Goal: Task Accomplishment & Management: Use online tool/utility

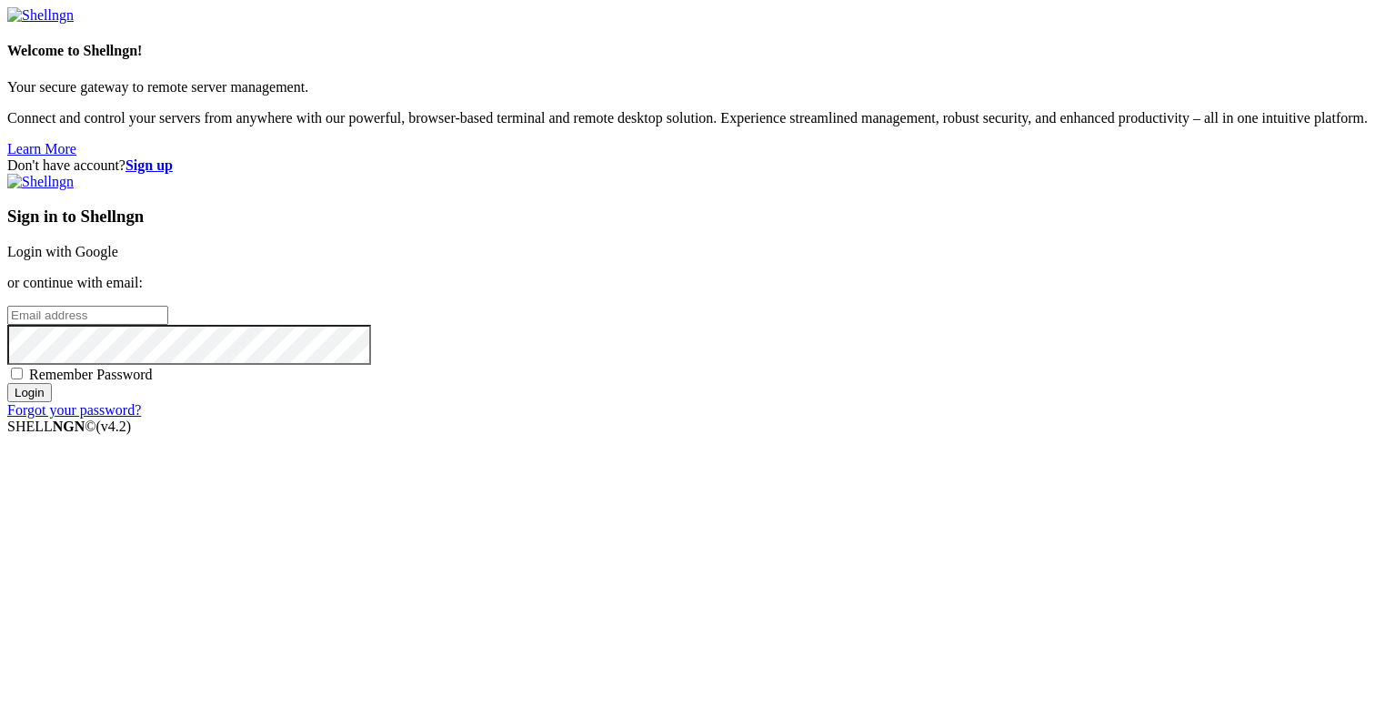
click at [118, 244] on link "Login with Google" at bounding box center [62, 251] width 111 height 15
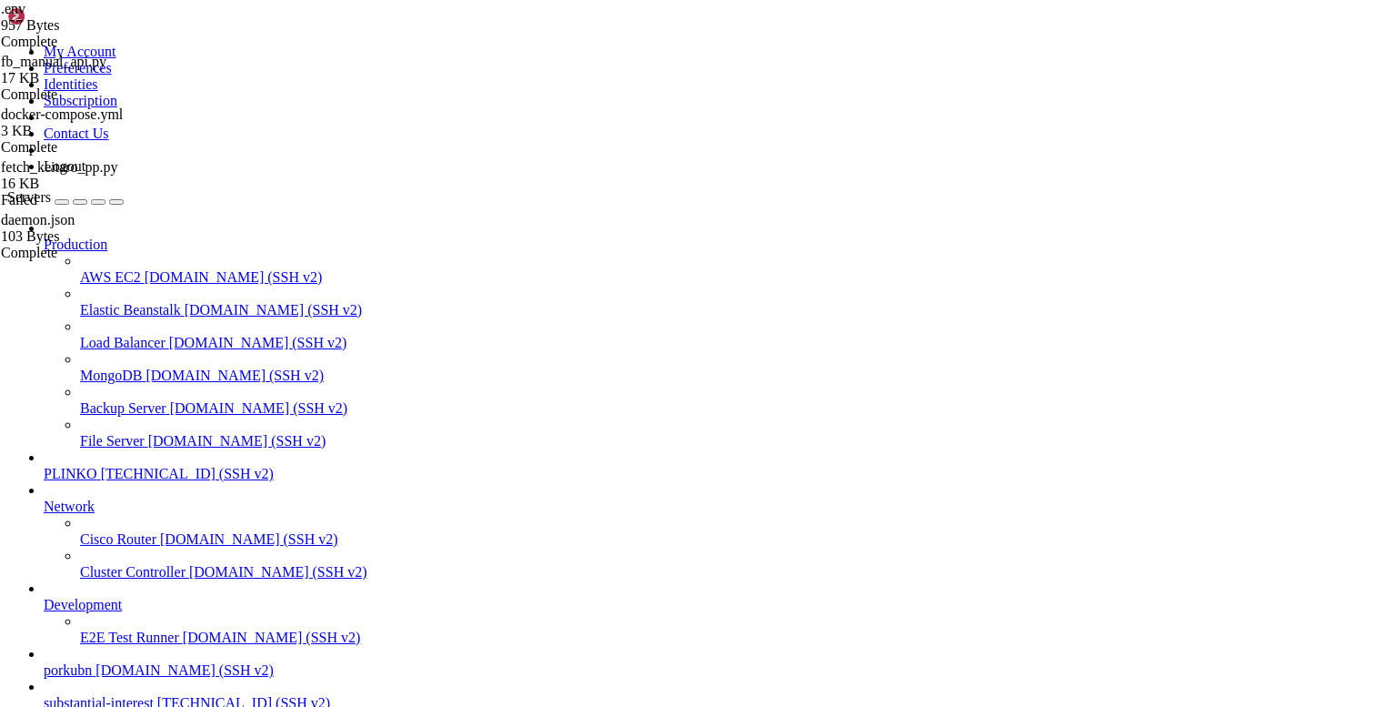
scroll to position [10965, 0]
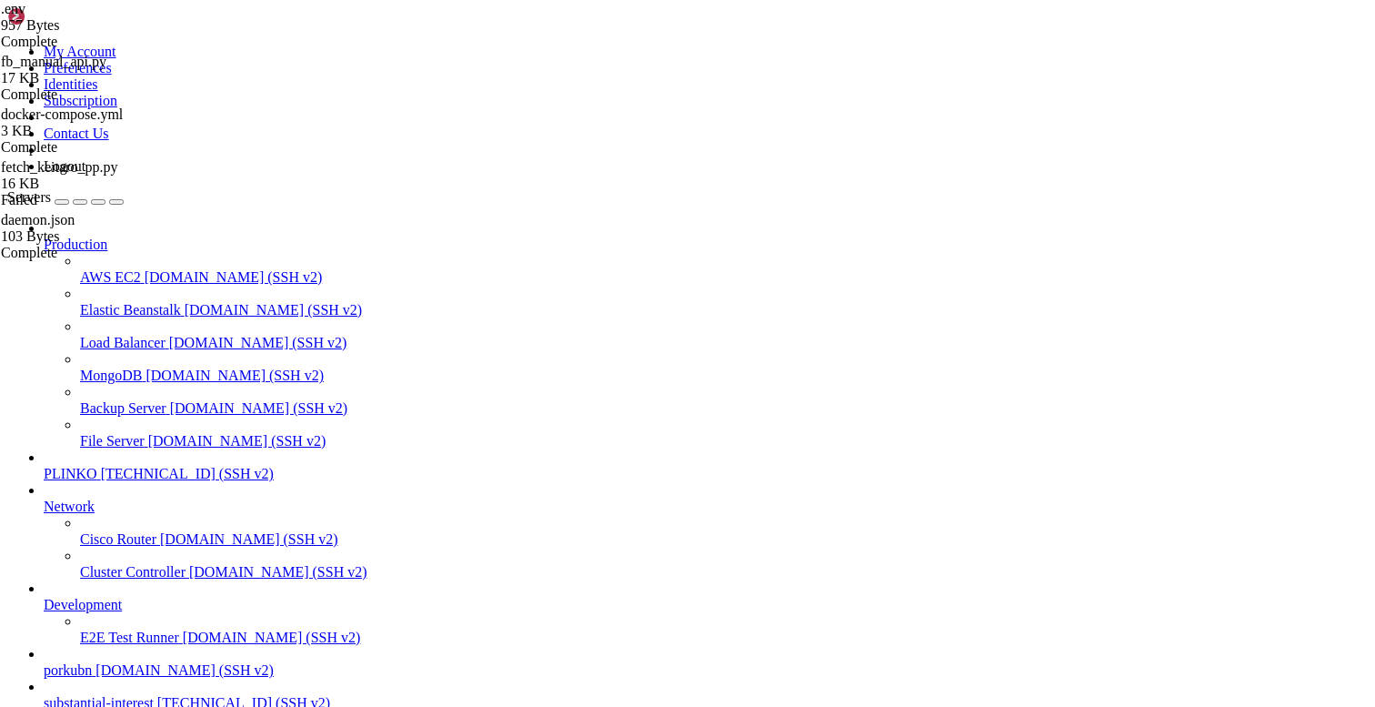
scroll to position [0, 0]
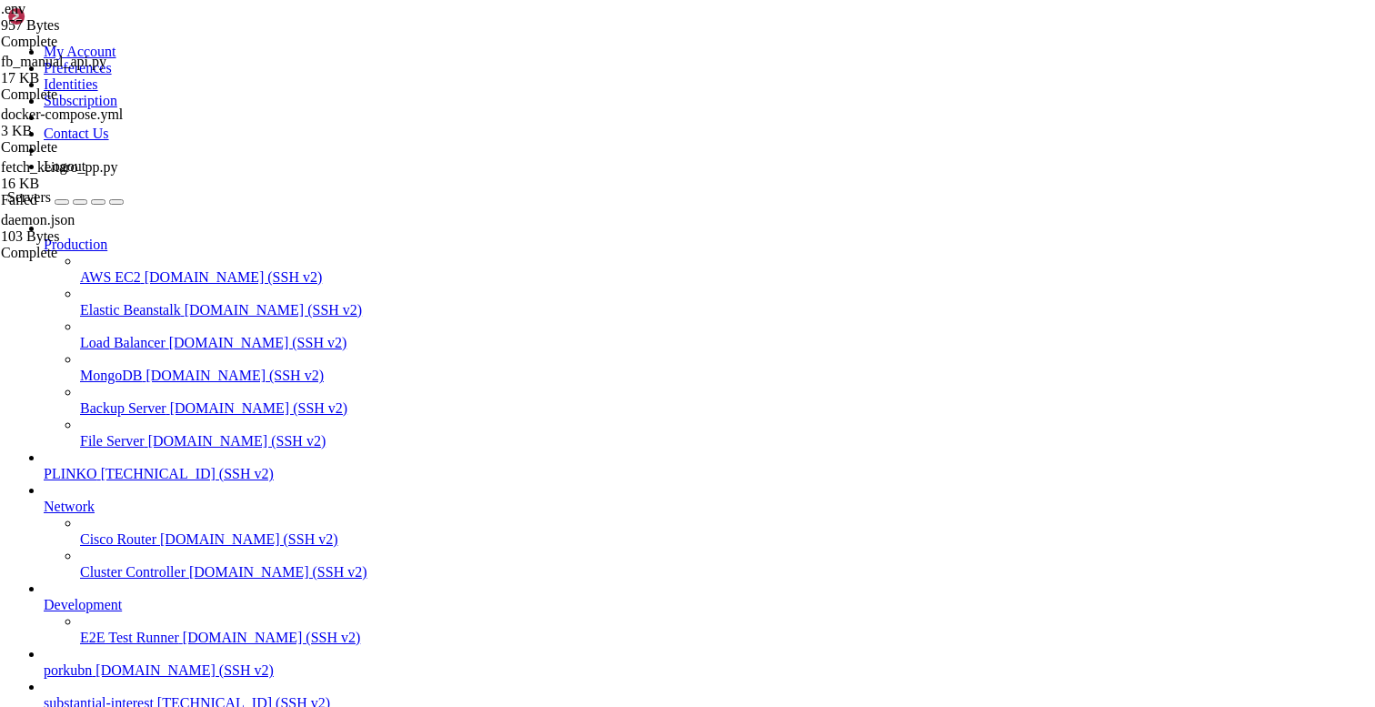
type input "/opt/facebook-etl/partner_fetcher"
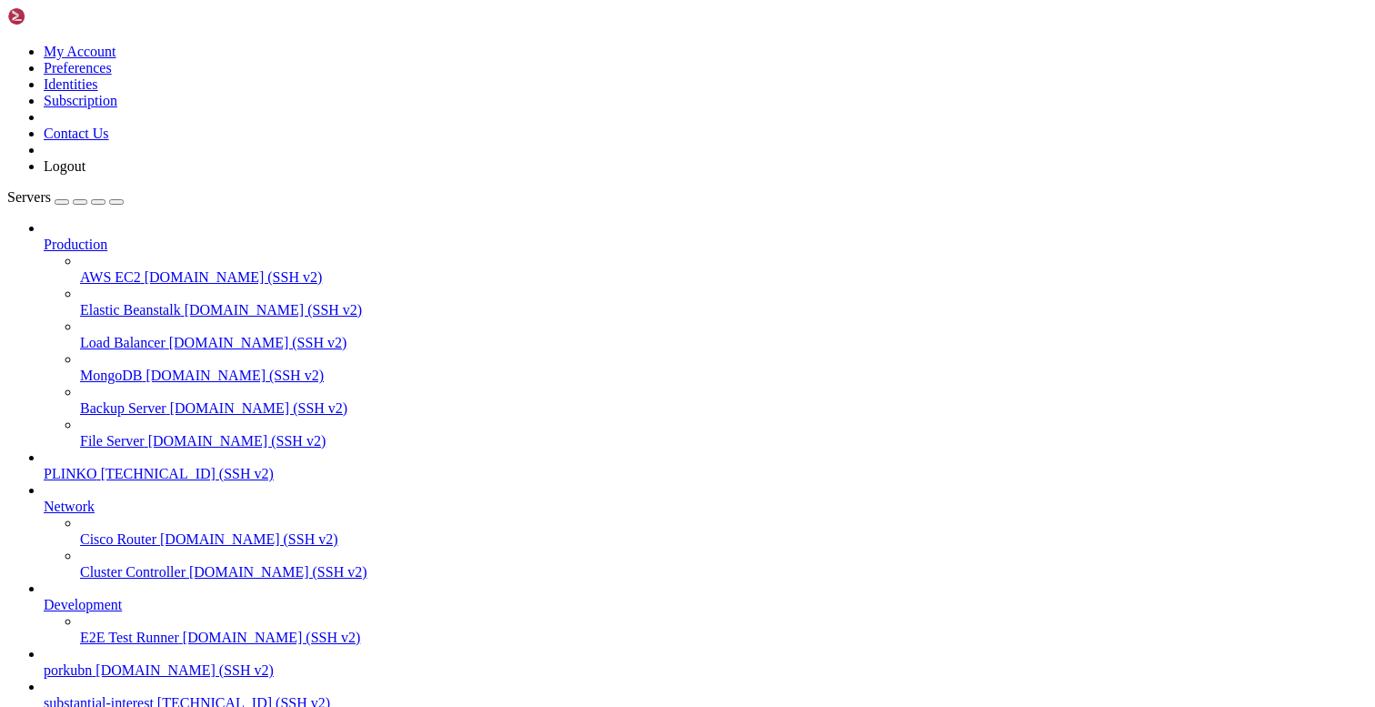
type input "/opt/facebook-etl/partner_fetcher"
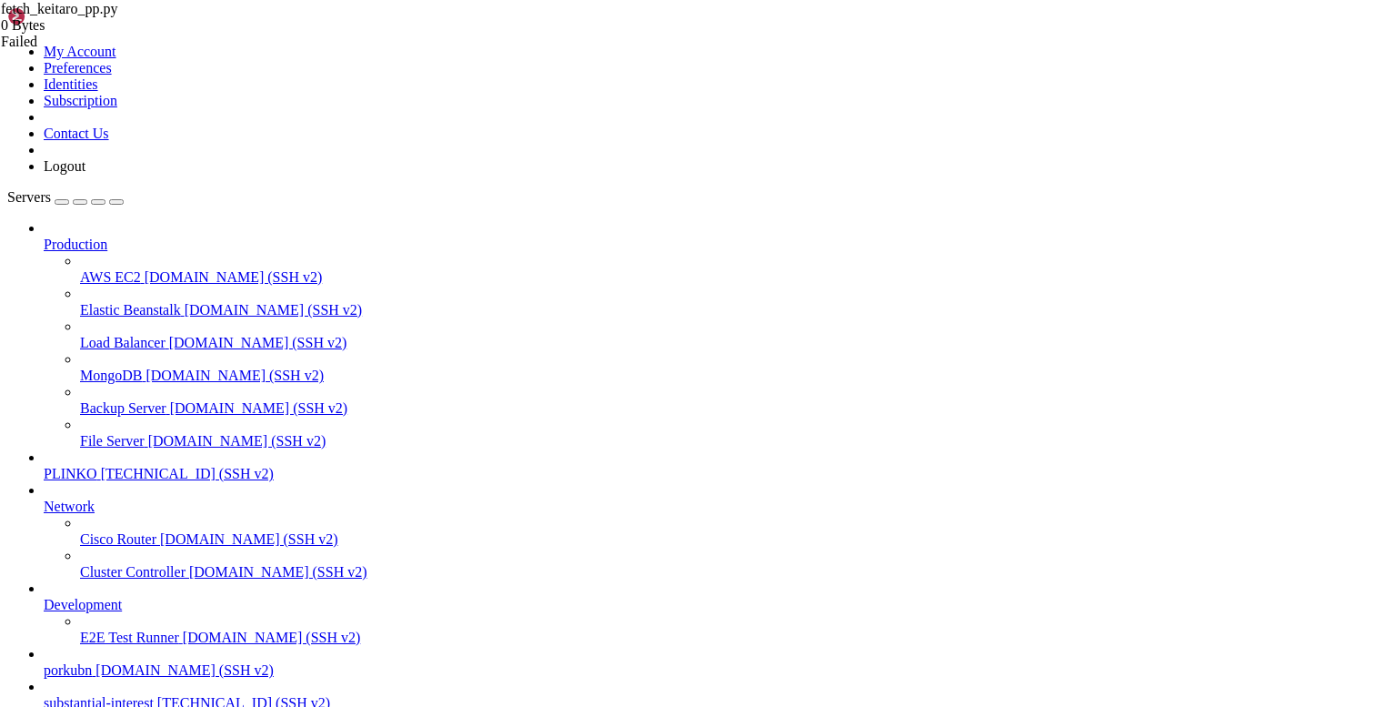
click at [1, 16] on icon at bounding box center [1, 8] width 0 height 15
click at [183, 50] on div "fetch_keitaro_pp.py 0 Bytes Failed" at bounding box center [92, 25] width 182 height 49
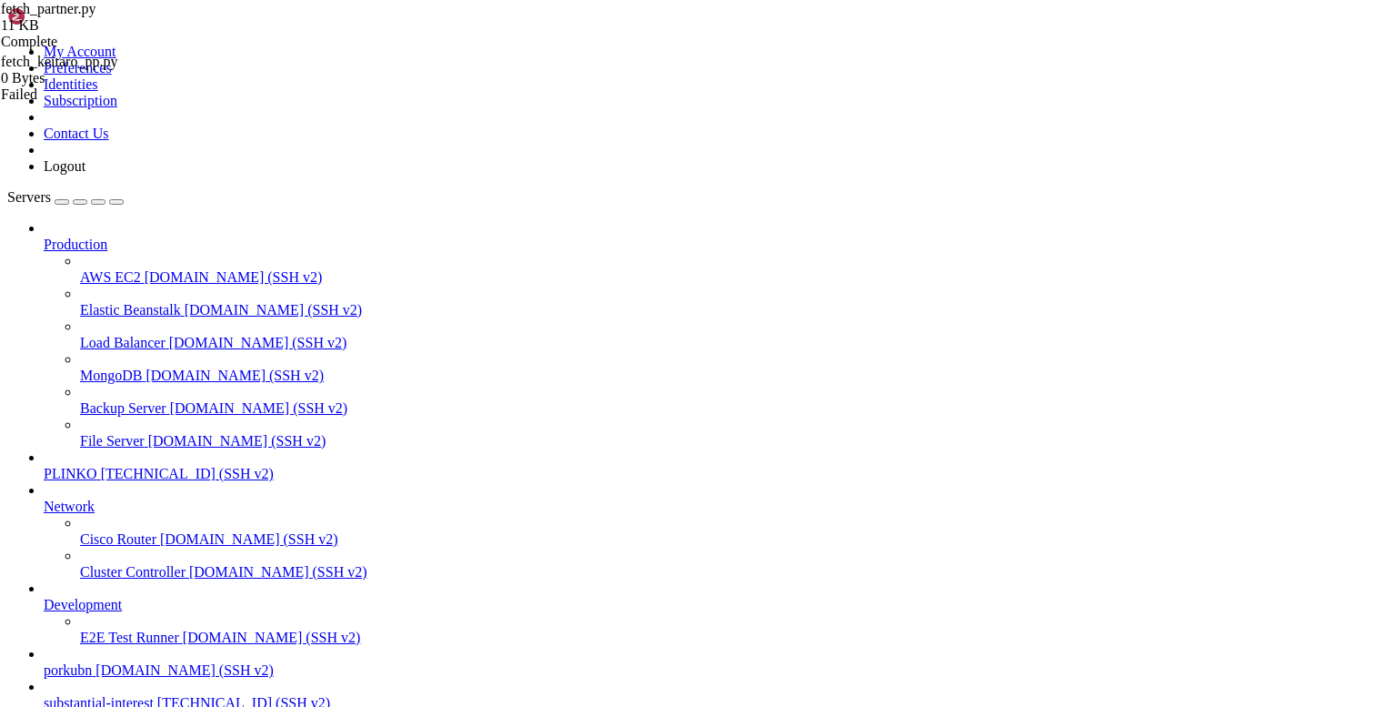
type input "/opt/facebook-etl"
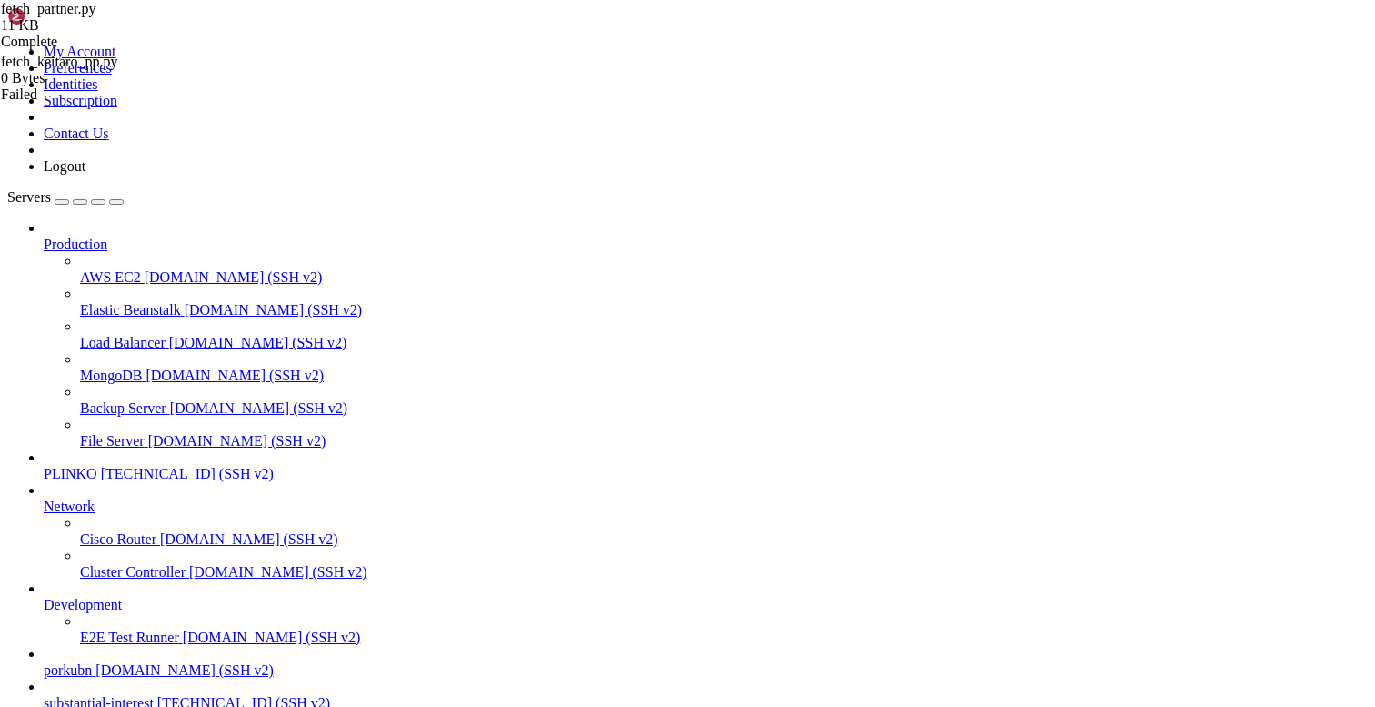
type textarea "fetcher:"
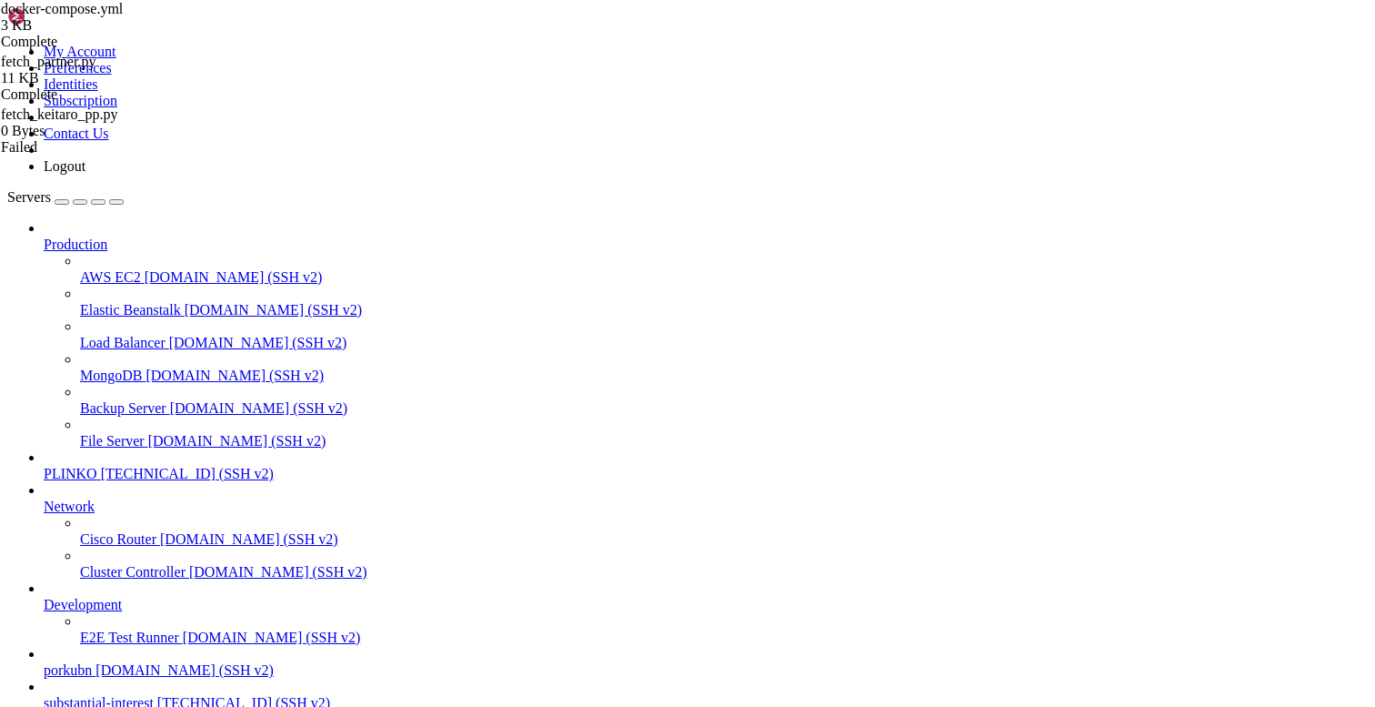
type textarea "driver: json-file"
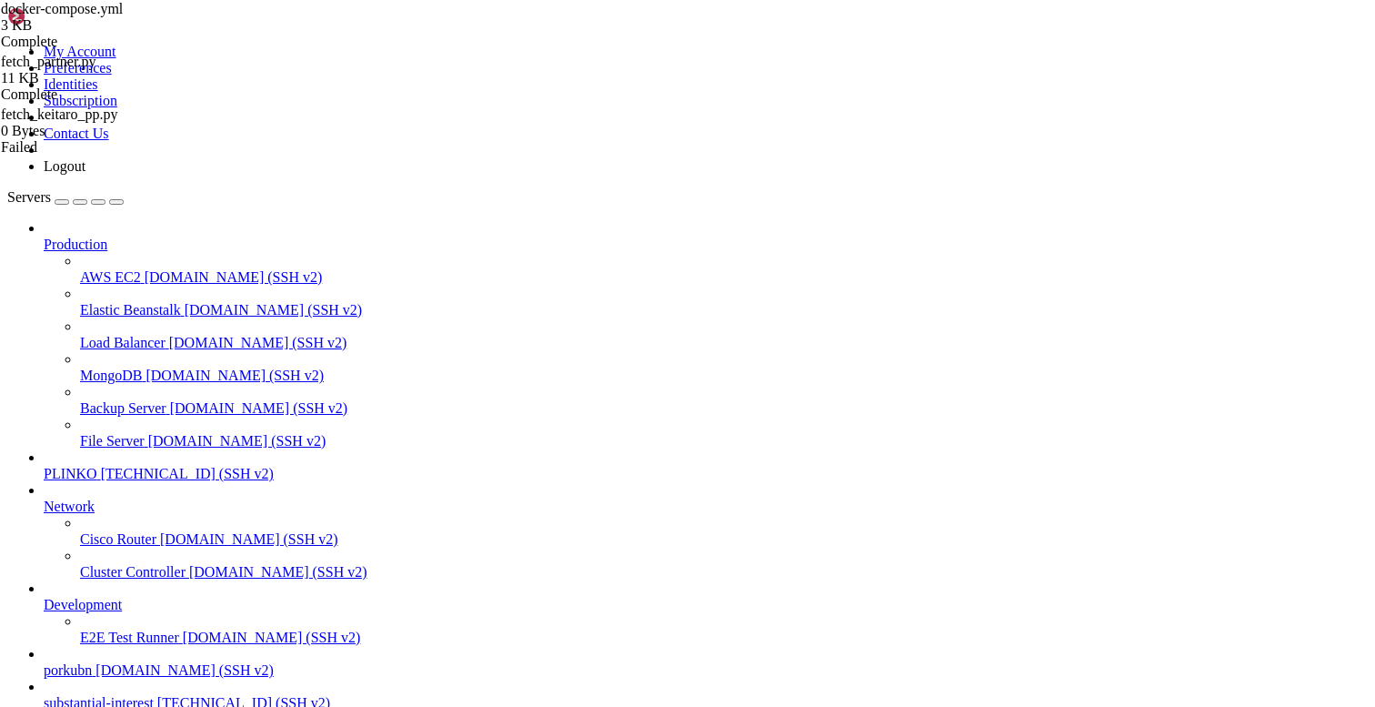
drag, startPoint x: 549, startPoint y: 94, endPoint x: 619, endPoint y: -6, distance: 122.1
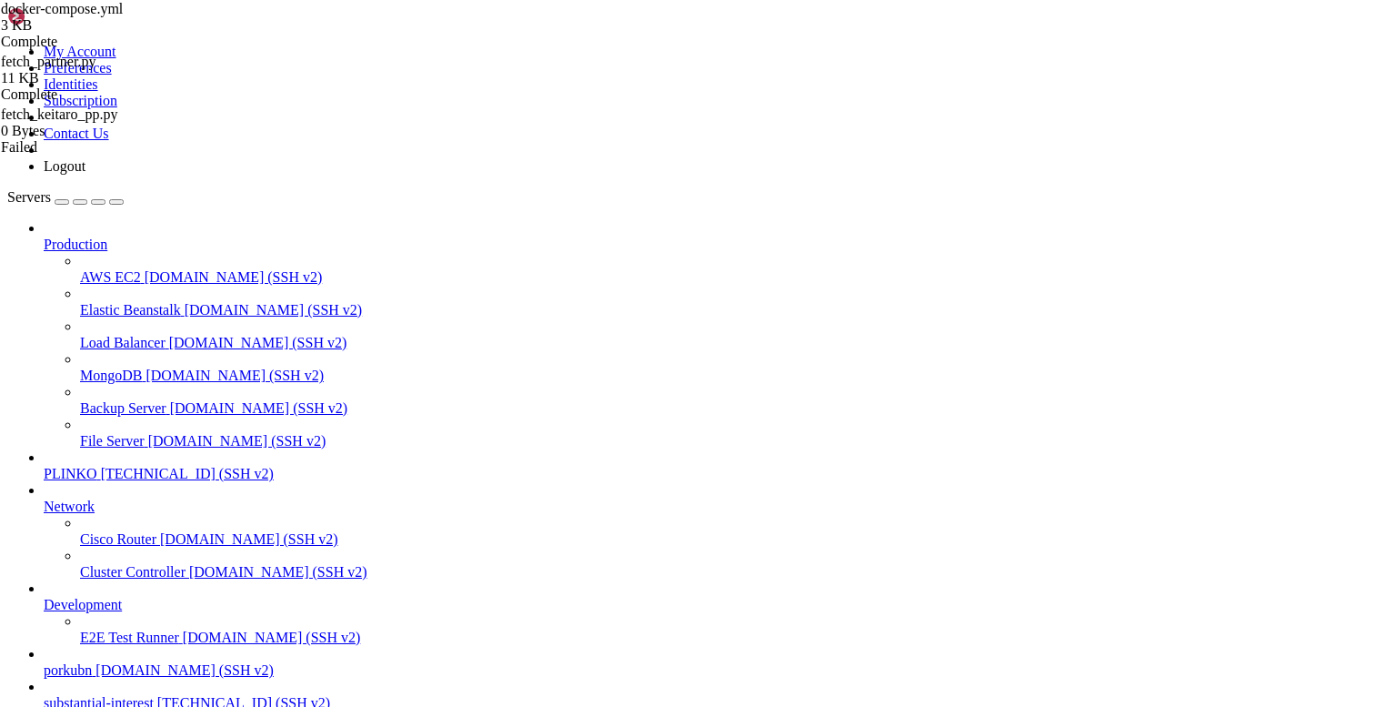
drag, startPoint x: 130, startPoint y: 1304, endPoint x: 15, endPoint y: 1238, distance: 132.4
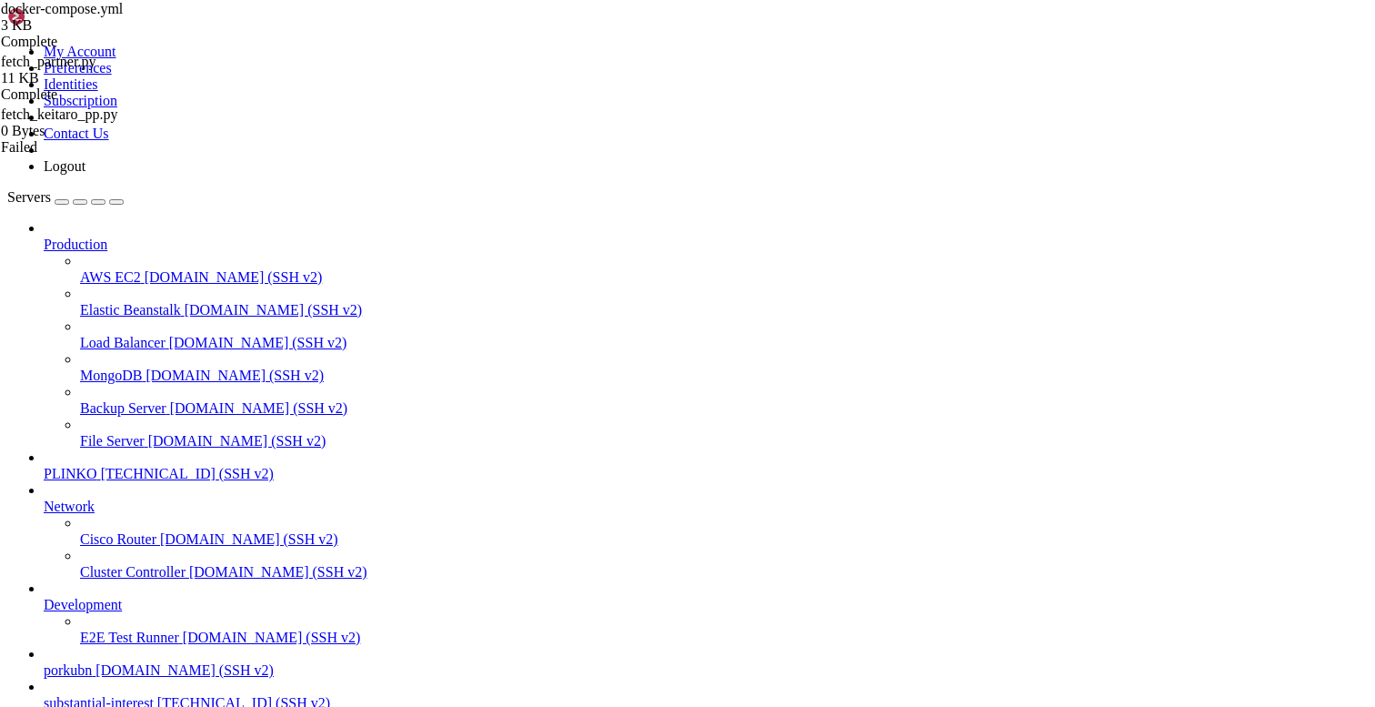
type input "/opt/facebook-etl/partner_fetcher"
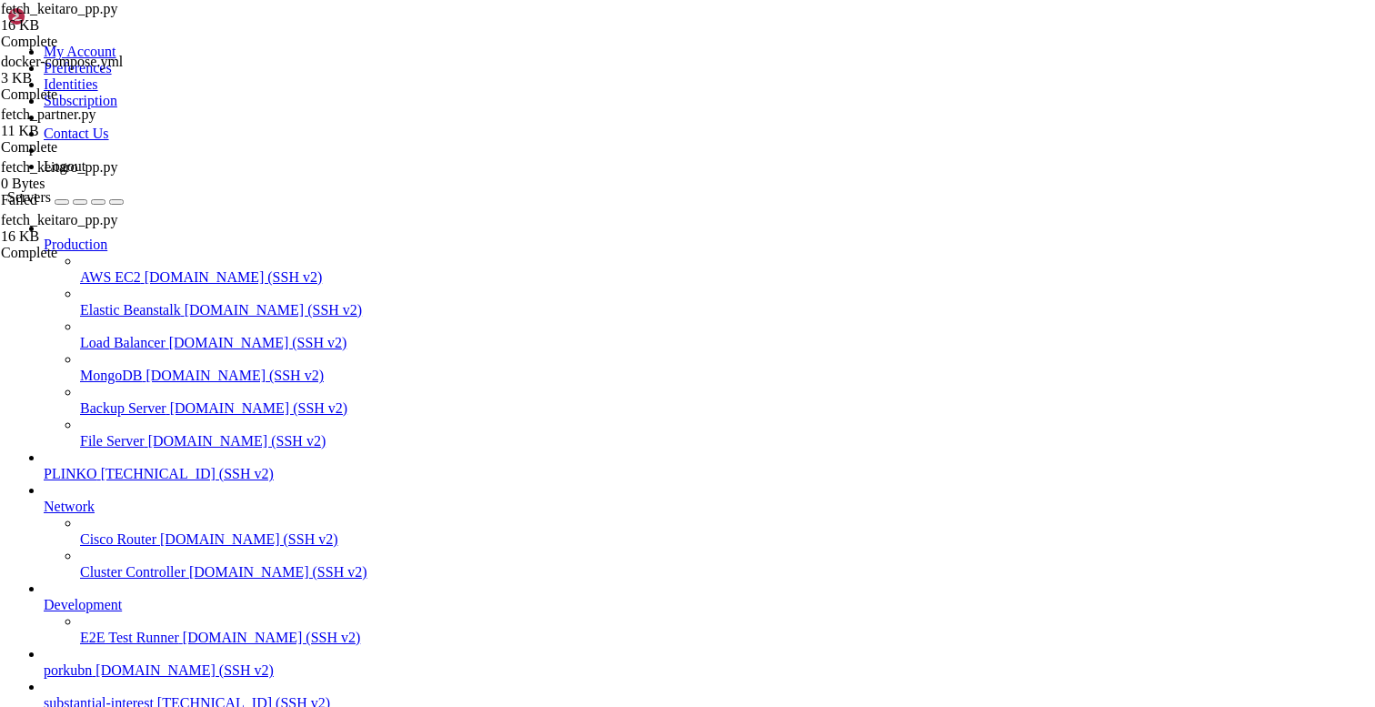
scroll to position [6, 0]
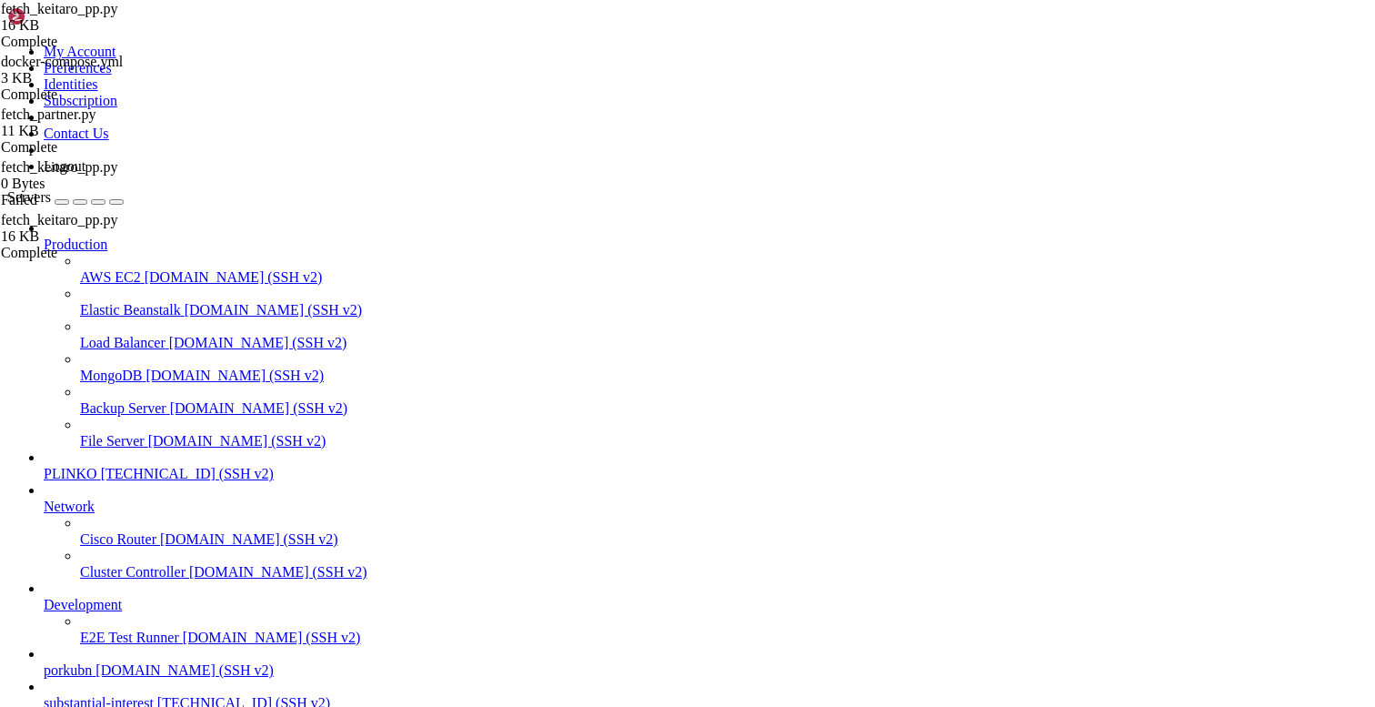
drag, startPoint x: 176, startPoint y: 1415, endPoint x: 146, endPoint y: 1290, distance: 127.9
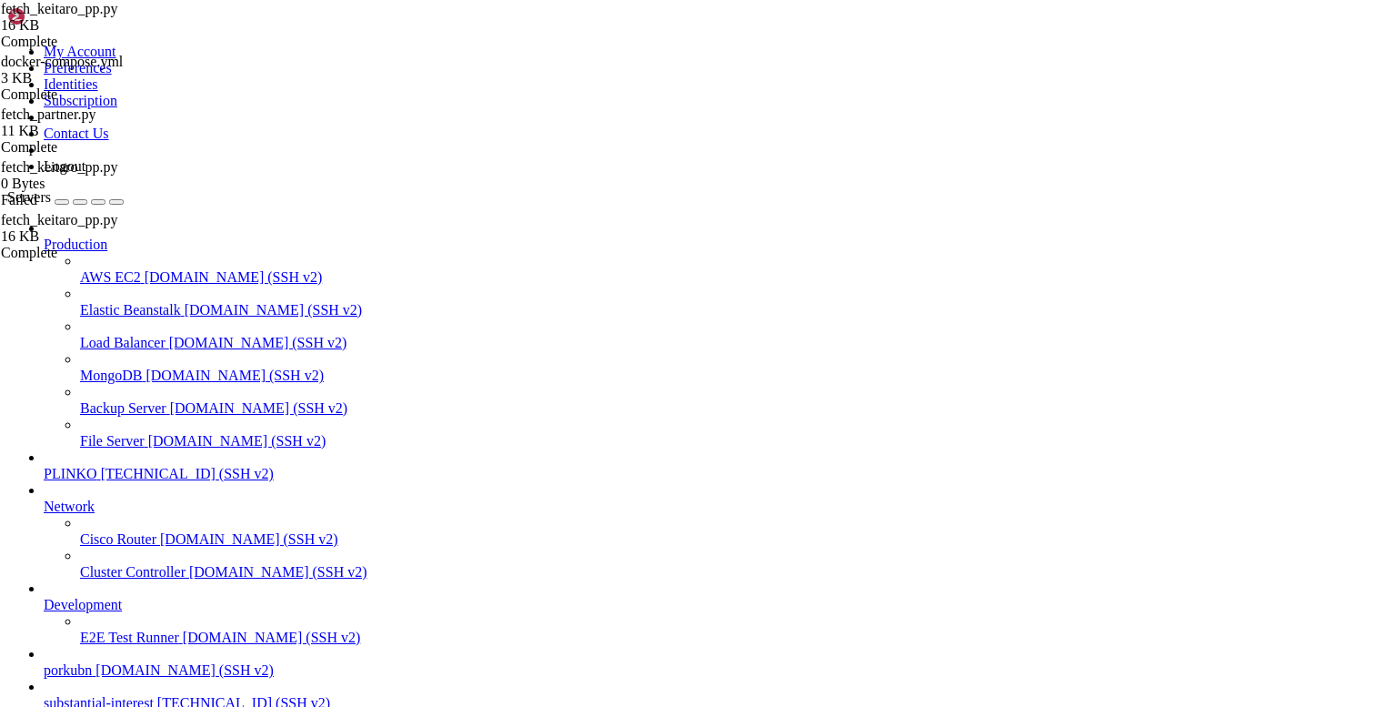
drag, startPoint x: 146, startPoint y: 1290, endPoint x: 16, endPoint y: 1312, distance: 131.9
copy div "root@substantialinterest:~# sudo du -h /var/lib/docker/containers/*/*-json.log …"
drag, startPoint x: 292, startPoint y: 1426, endPoint x: 15, endPoint y: 1297, distance: 305.1
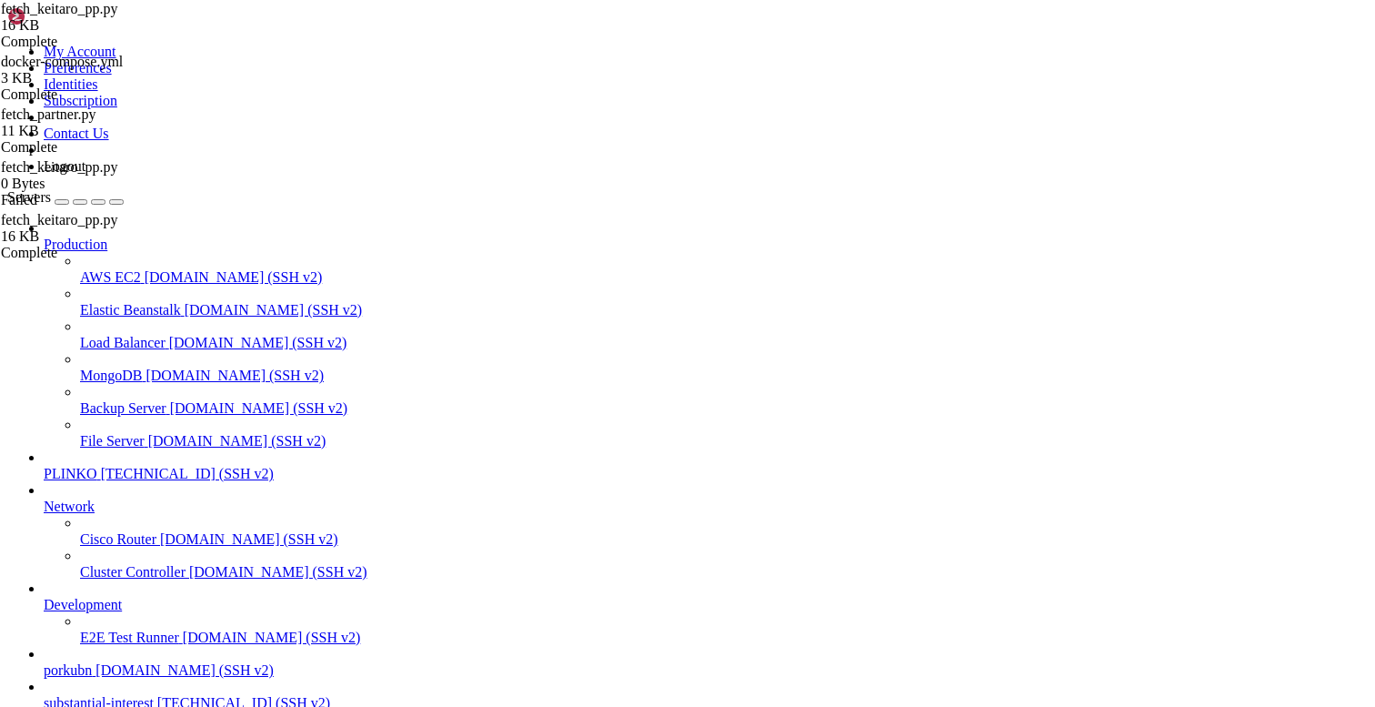
copy div "root@substantialinterest:~# df -h Filesystem Size Used Avail Use% Mounted on tm…"
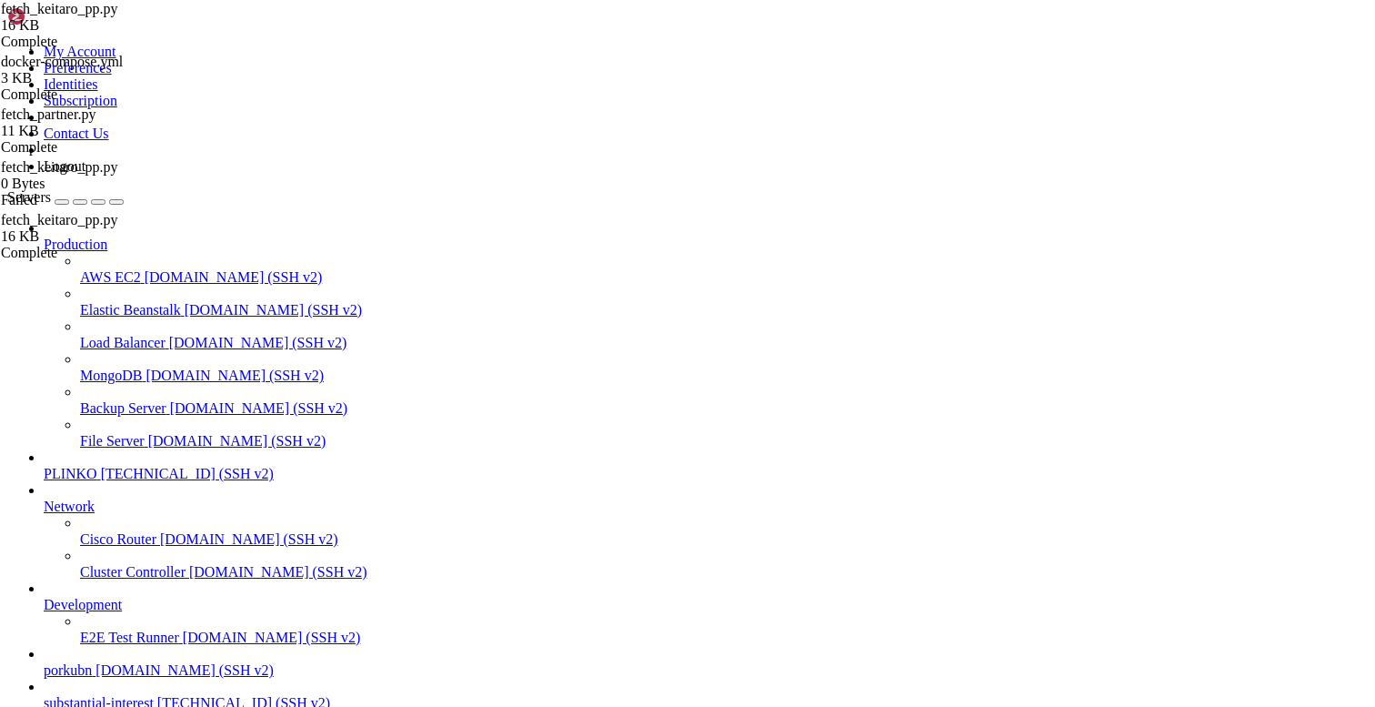
scroll to position [497, 0]
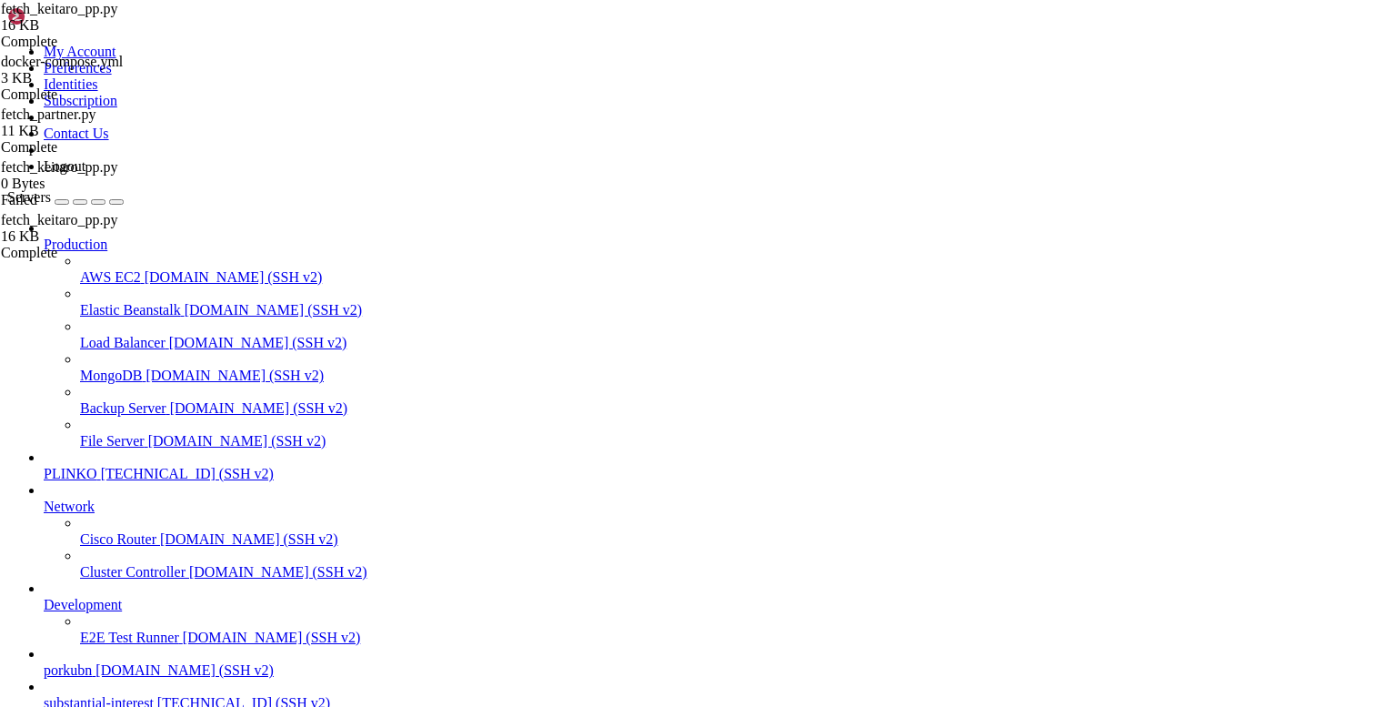
type input "/var/lib/docker"
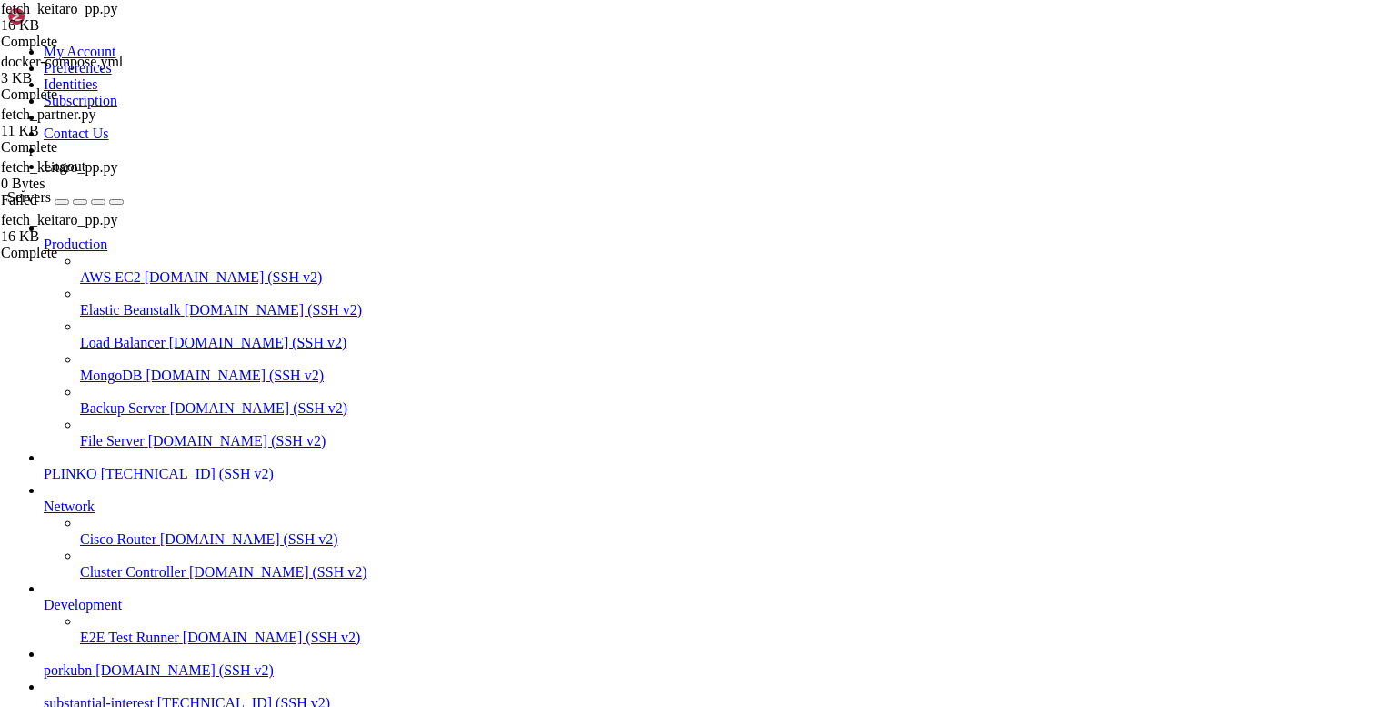
drag, startPoint x: 47, startPoint y: 1592, endPoint x: 9, endPoint y: 1592, distance: 38.2
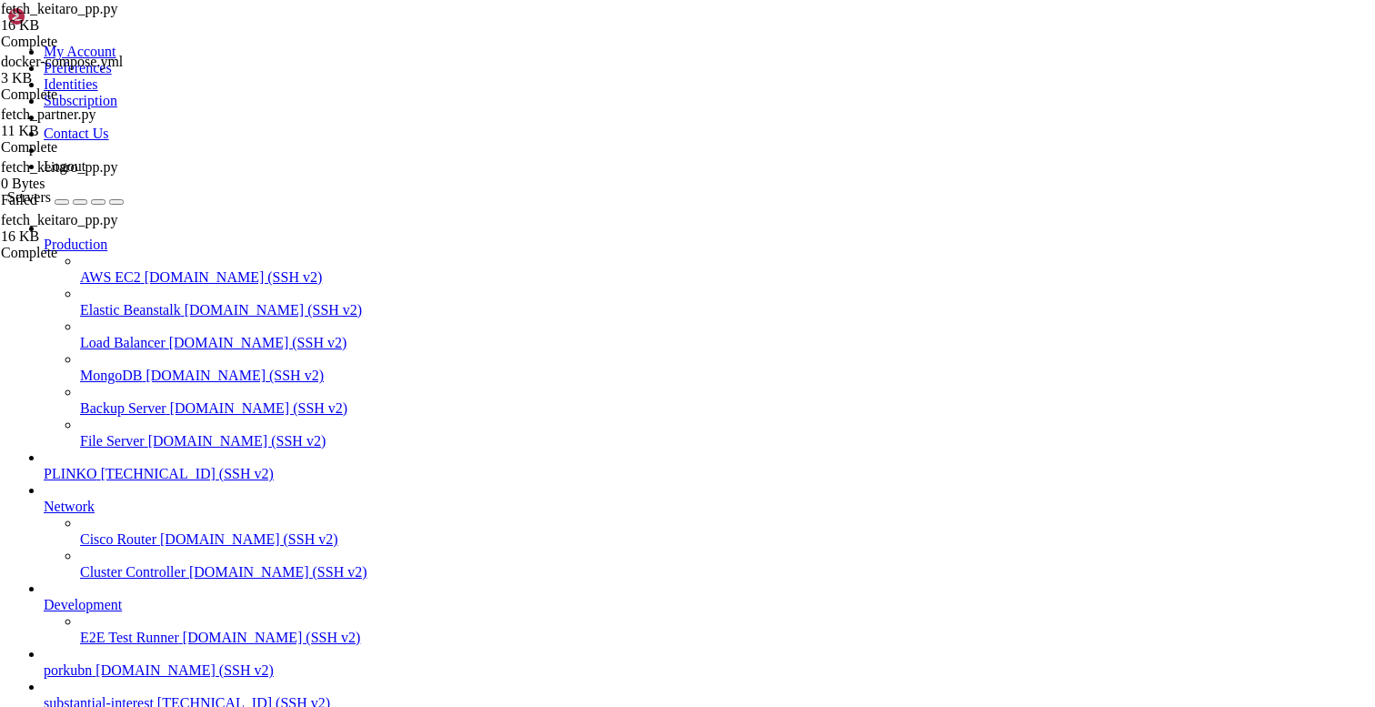
drag, startPoint x: 205, startPoint y: 1488, endPoint x: 15, endPoint y: 1479, distance: 190.3
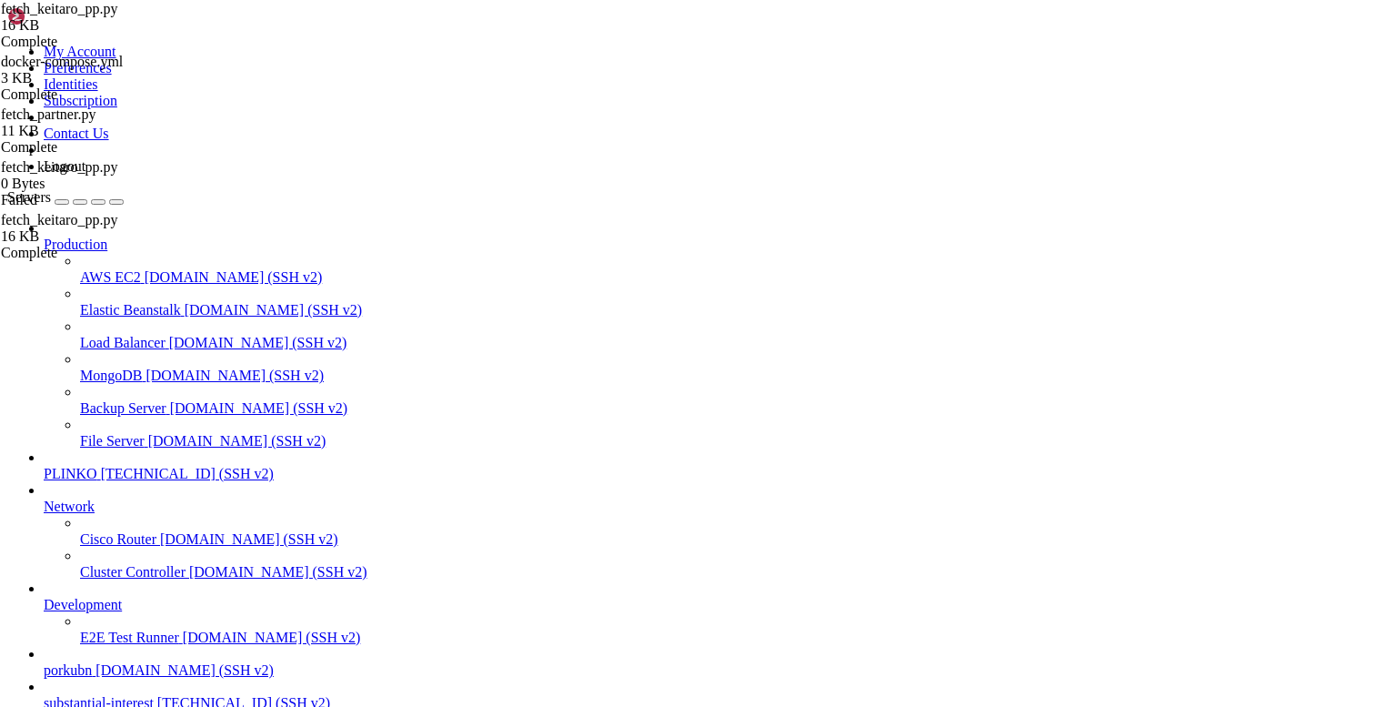
scroll to position [13809, 0]
drag, startPoint x: 123, startPoint y: 1500, endPoint x: 13, endPoint y: 1506, distance: 110.2
drag, startPoint x: 14, startPoint y: 1506, endPoint x: 567, endPoint y: 1708, distance: 588.6
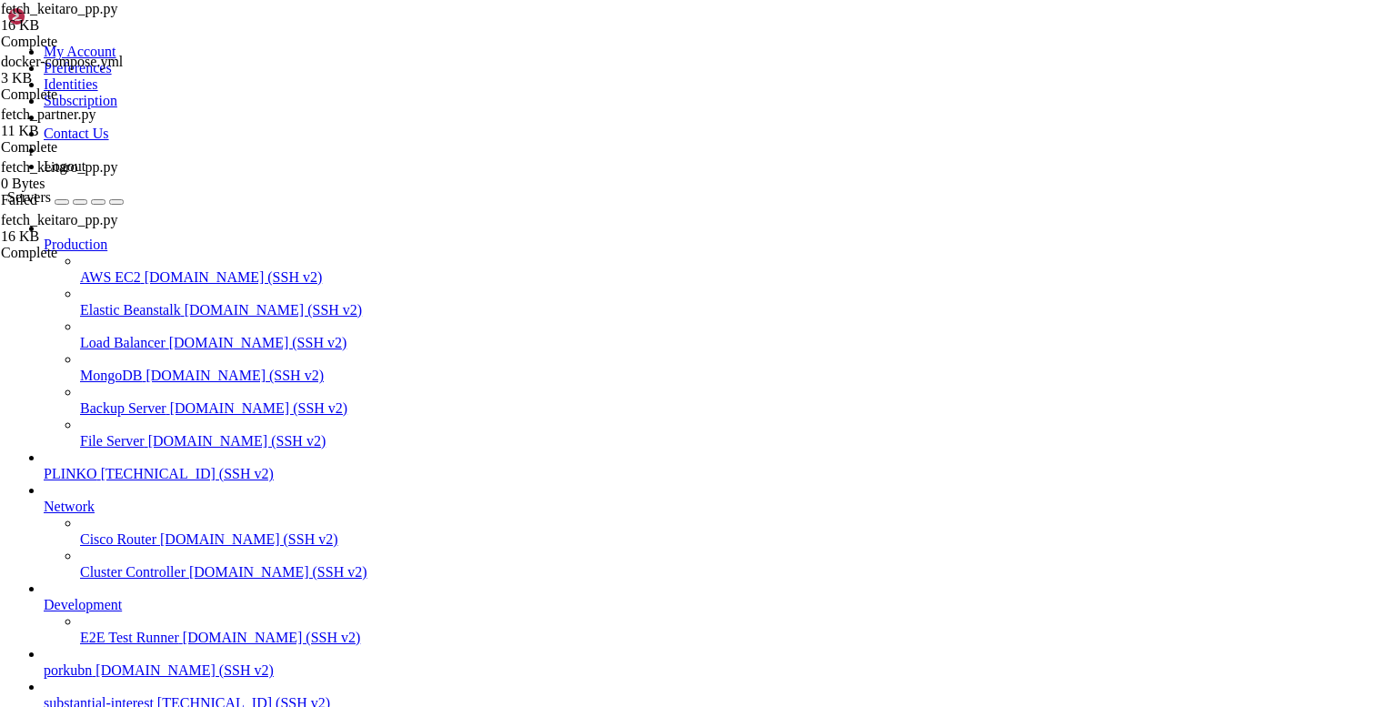
drag, startPoint x: 567, startPoint y: 1702, endPoint x: 192, endPoint y: 1619, distance: 383.9
drag, startPoint x: 540, startPoint y: 1677, endPoint x: -47, endPoint y: 1551, distance: 600.7
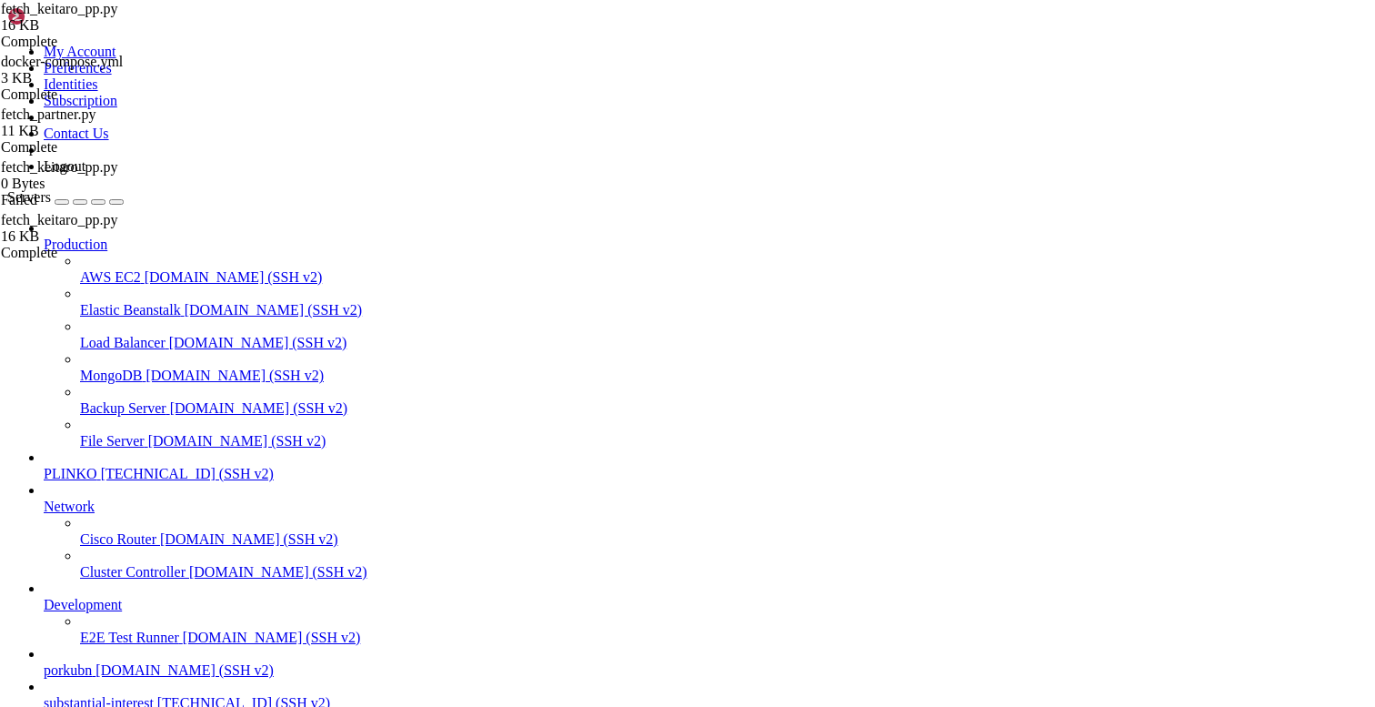
drag, startPoint x: 514, startPoint y: 1684, endPoint x: 16, endPoint y: 1509, distance: 527.5
copy div "root@substantialinterest:/opt/facebook-etl/partner_fetcher# CID=$(docker compos…"
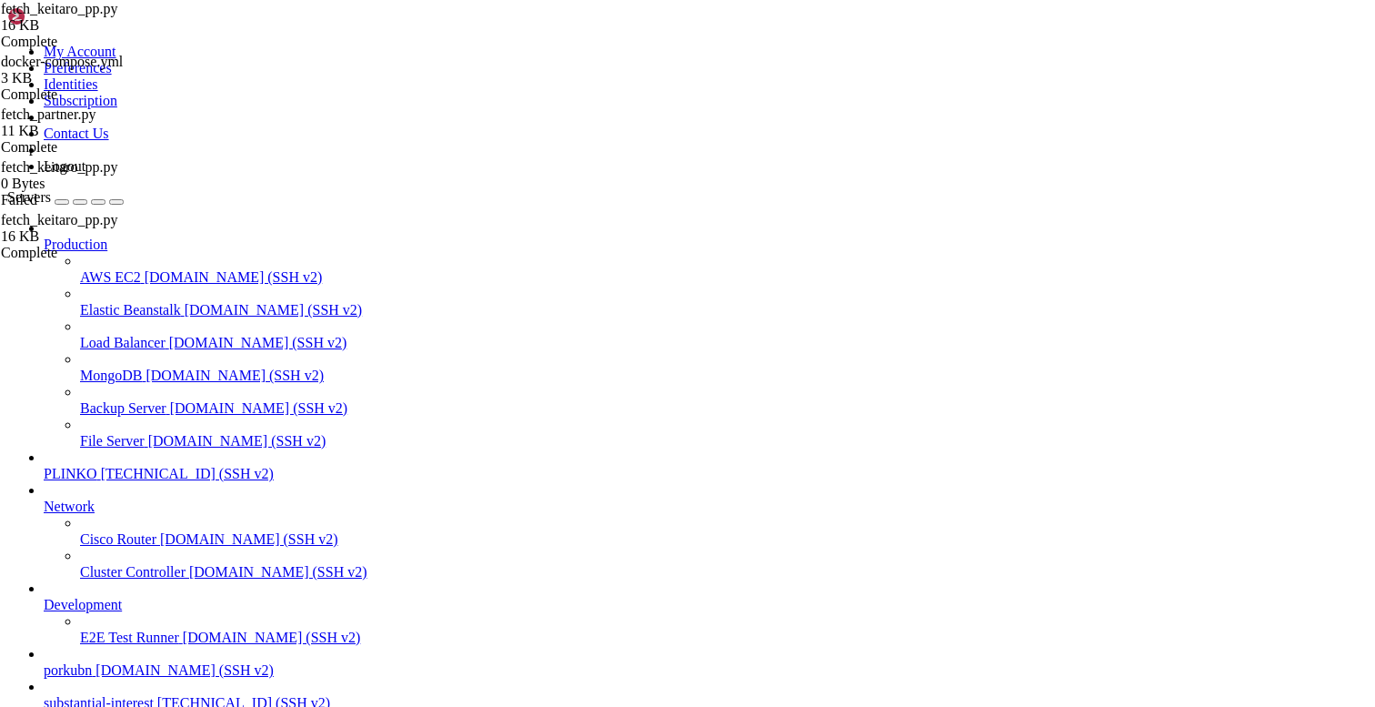
scroll to position [14142, 0]
drag, startPoint x: 328, startPoint y: 1593, endPoint x: 13, endPoint y: 1358, distance: 393.8
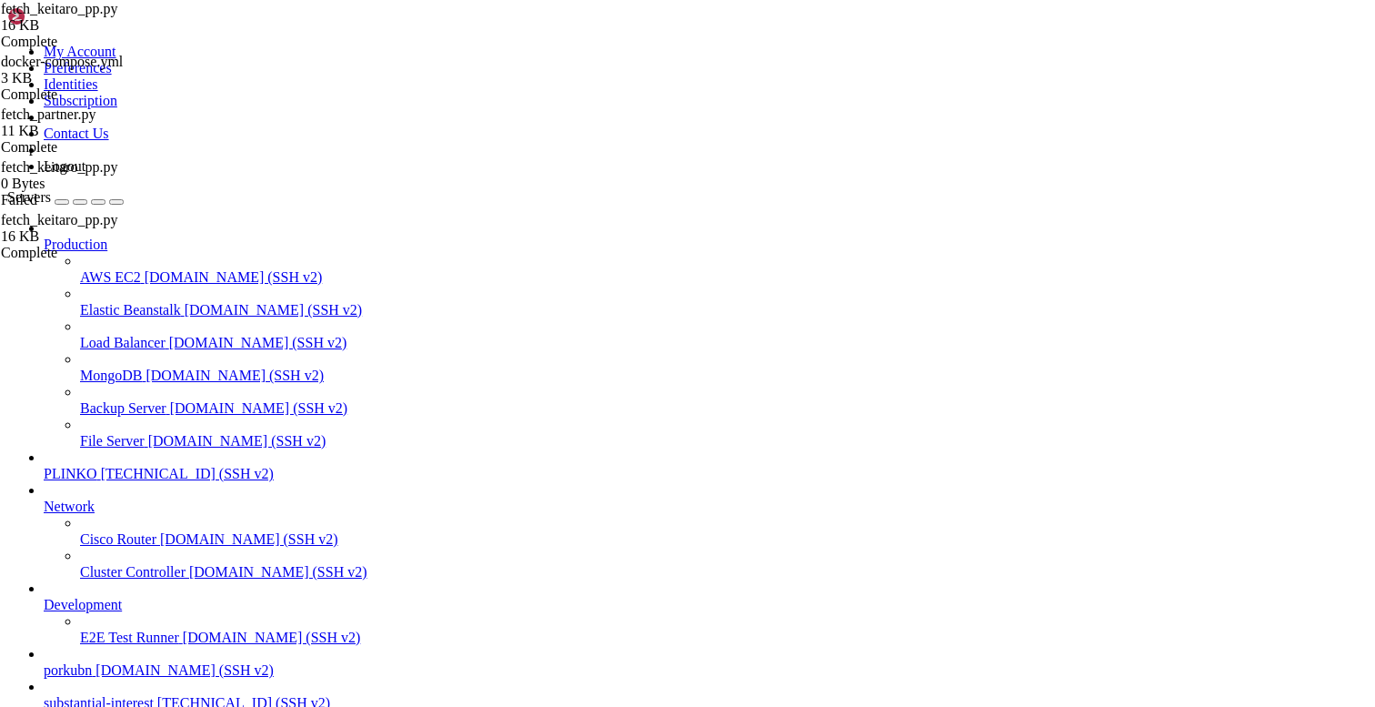
drag, startPoint x: 289, startPoint y: 1528, endPoint x: 270, endPoint y: 1539, distance: 22.0
drag, startPoint x: 213, startPoint y: 1458, endPoint x: 35, endPoint y: 1344, distance: 210.6
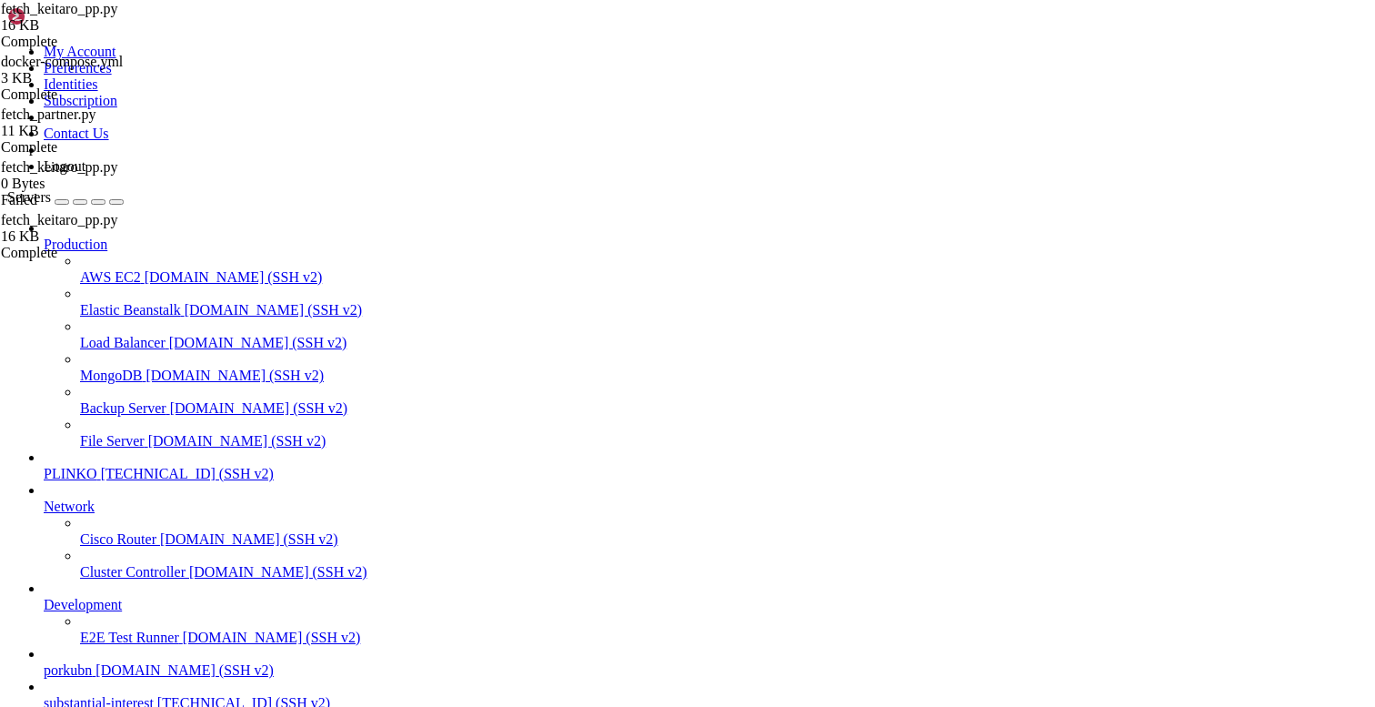
drag, startPoint x: 17, startPoint y: 1398, endPoint x: 570, endPoint y: 1692, distance: 626.5
copy div "root@substantialinterest:/opt/facebook-etl/partner_fetcher# docker compose exec…"
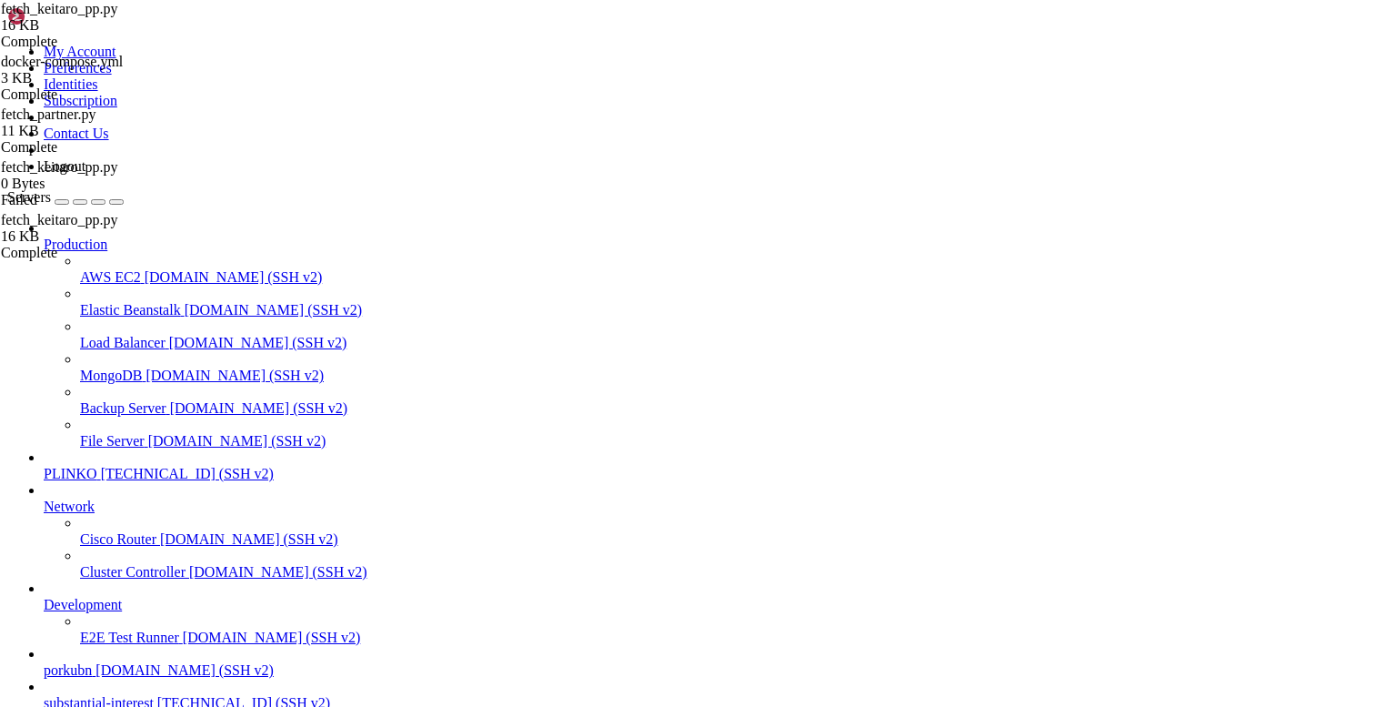
scroll to position [14861, 0]
drag, startPoint x: 204, startPoint y: 1410, endPoint x: 23, endPoint y: 1299, distance: 211.8
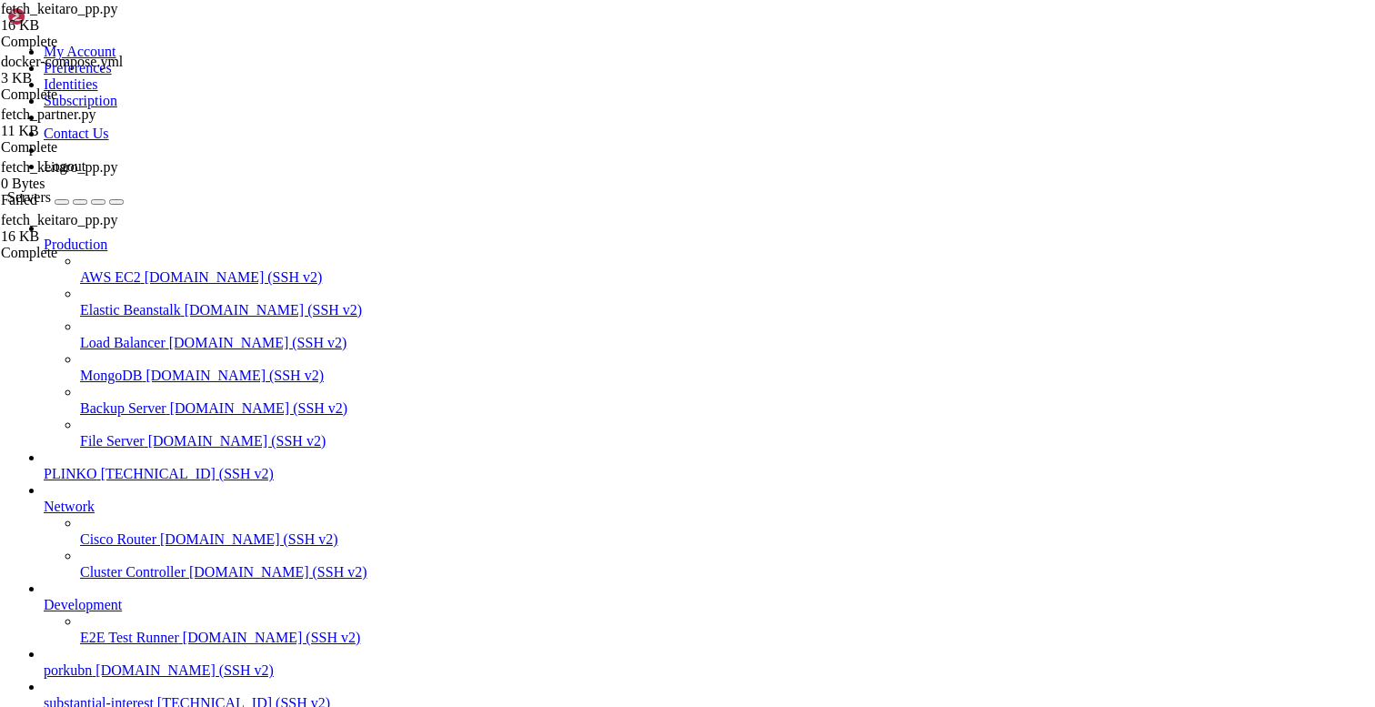
scroll to position [15351, 0]
